Goal: Information Seeking & Learning: Learn about a topic

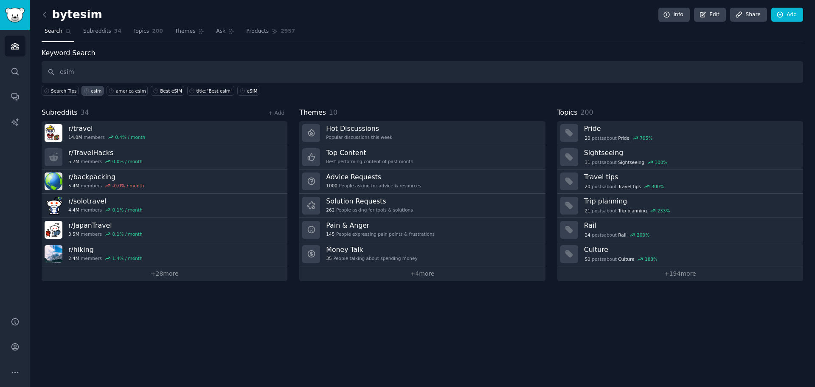
type input "esim"
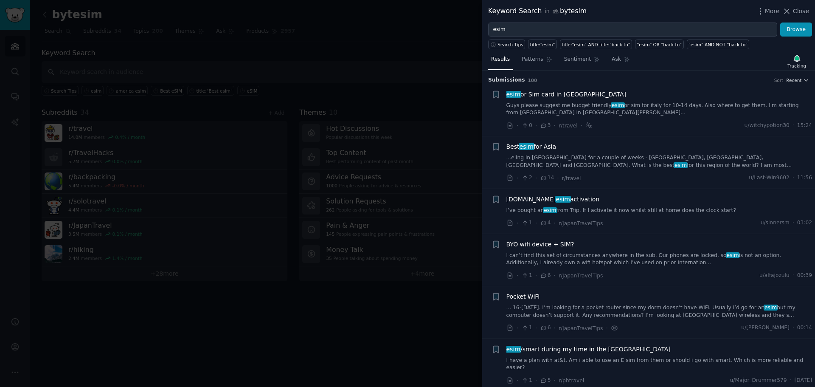
click at [407, 31] on div at bounding box center [407, 193] width 815 height 387
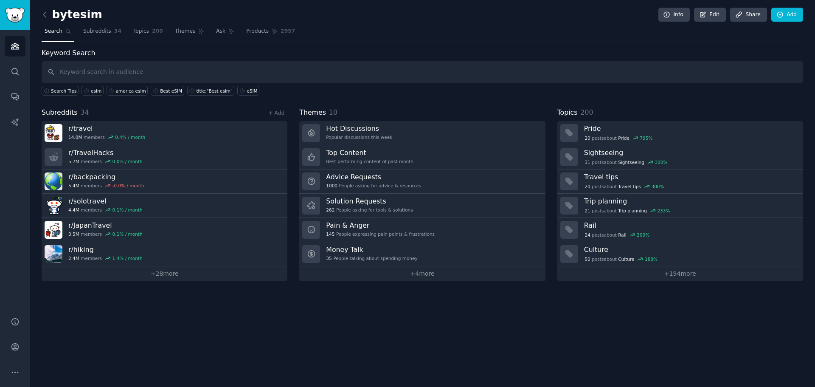
click at [258, 342] on div "bytesim Info Edit Share Add Search Subreddits 34 Topics 200 Themes Ask Products…" at bounding box center [423, 193] width 786 height 387
click at [93, 68] on input "text" at bounding box center [423, 72] width 762 height 22
click at [166, 94] on link "Best eSIM" at bounding box center [167, 91] width 33 height 10
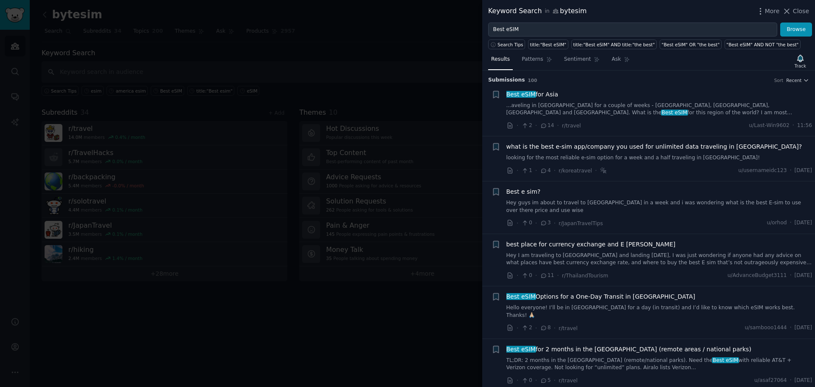
click at [592, 102] on link "...aveling in [GEOGRAPHIC_DATA] for a couple of weeks - [GEOGRAPHIC_DATA], [GEO…" at bounding box center [660, 109] width 306 height 15
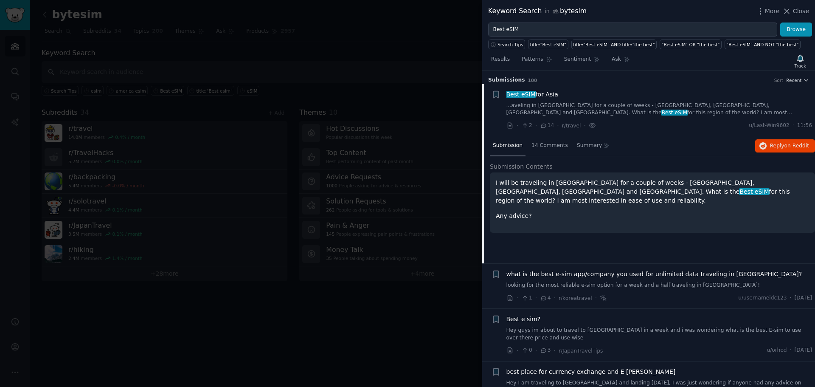
scroll to position [14, 0]
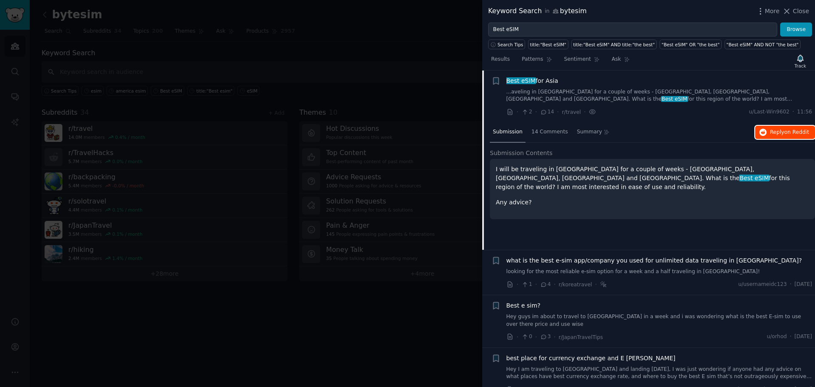
click at [775, 127] on button "Reply on Reddit" at bounding box center [786, 133] width 60 height 14
